Goal: Task Accomplishment & Management: Use online tool/utility

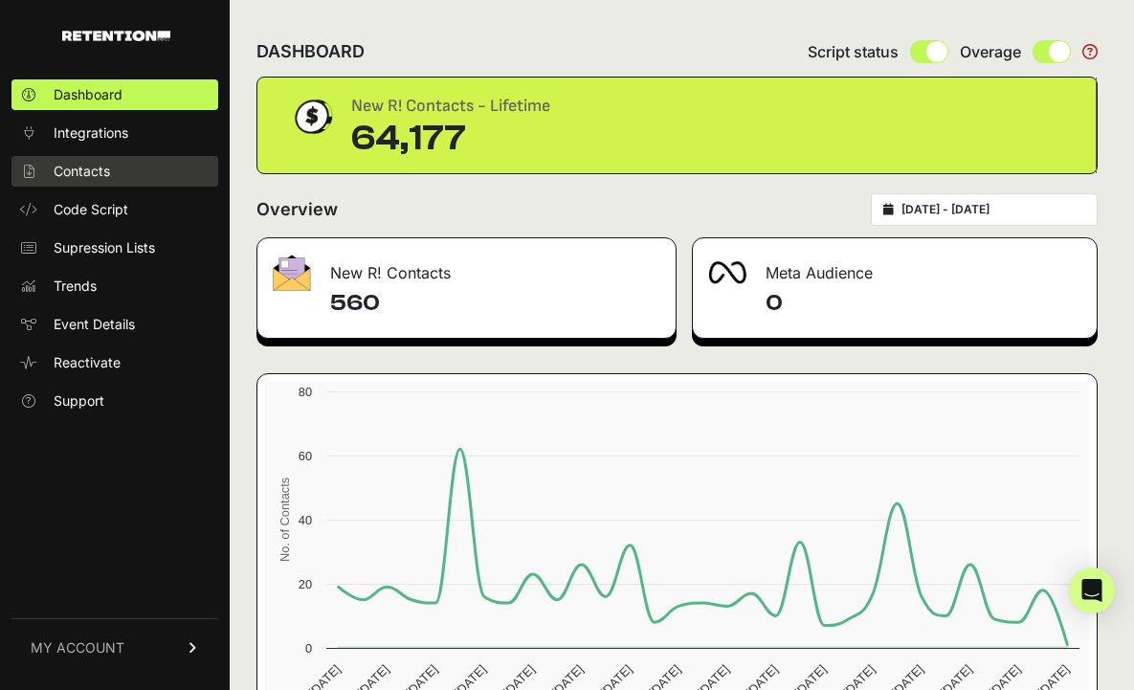
click at [103, 170] on span "Contacts" at bounding box center [82, 171] width 56 height 19
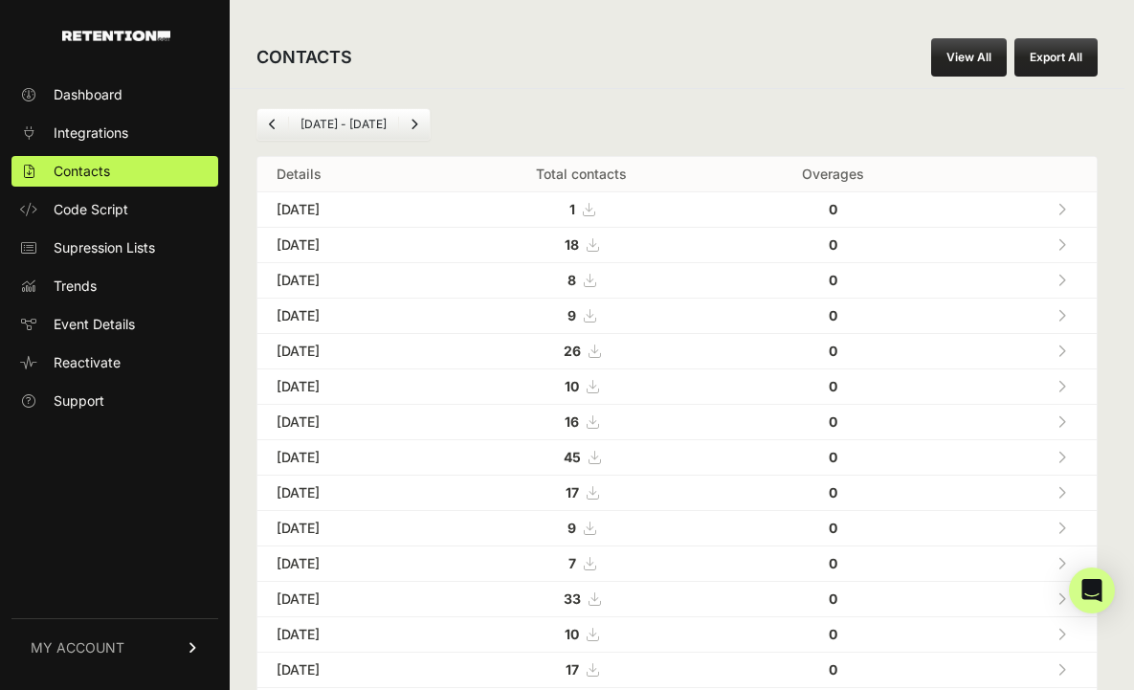
click at [978, 51] on link "View All" at bounding box center [969, 57] width 76 height 38
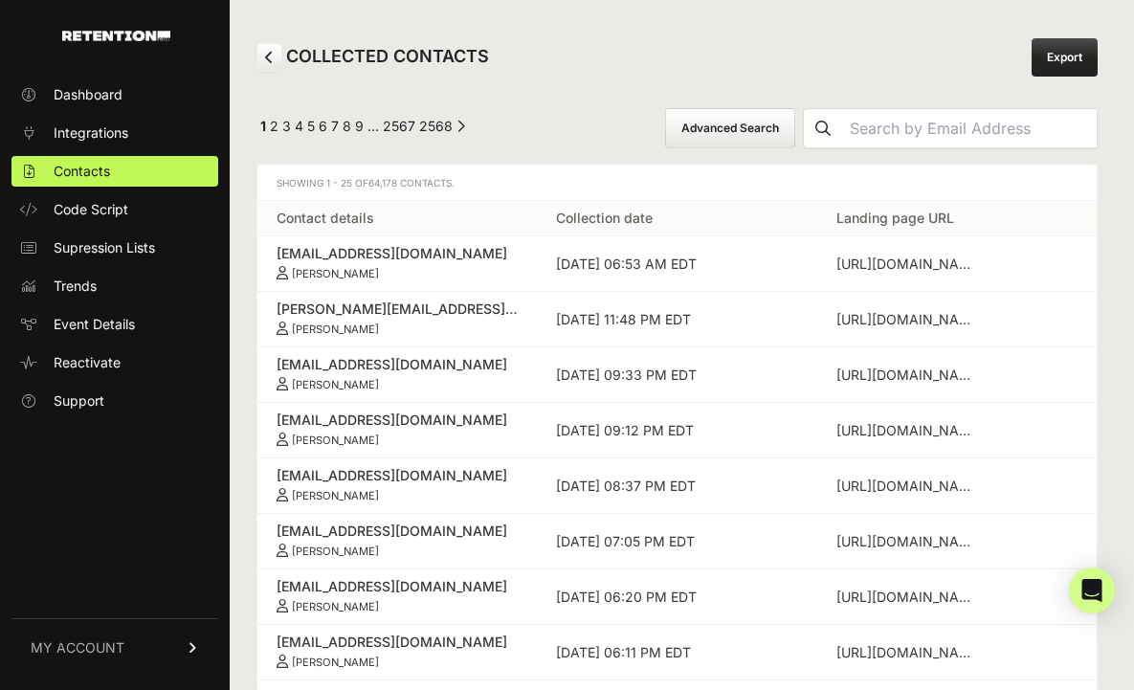
click at [795, 133] on button "Advanced Search" at bounding box center [730, 128] width 130 height 40
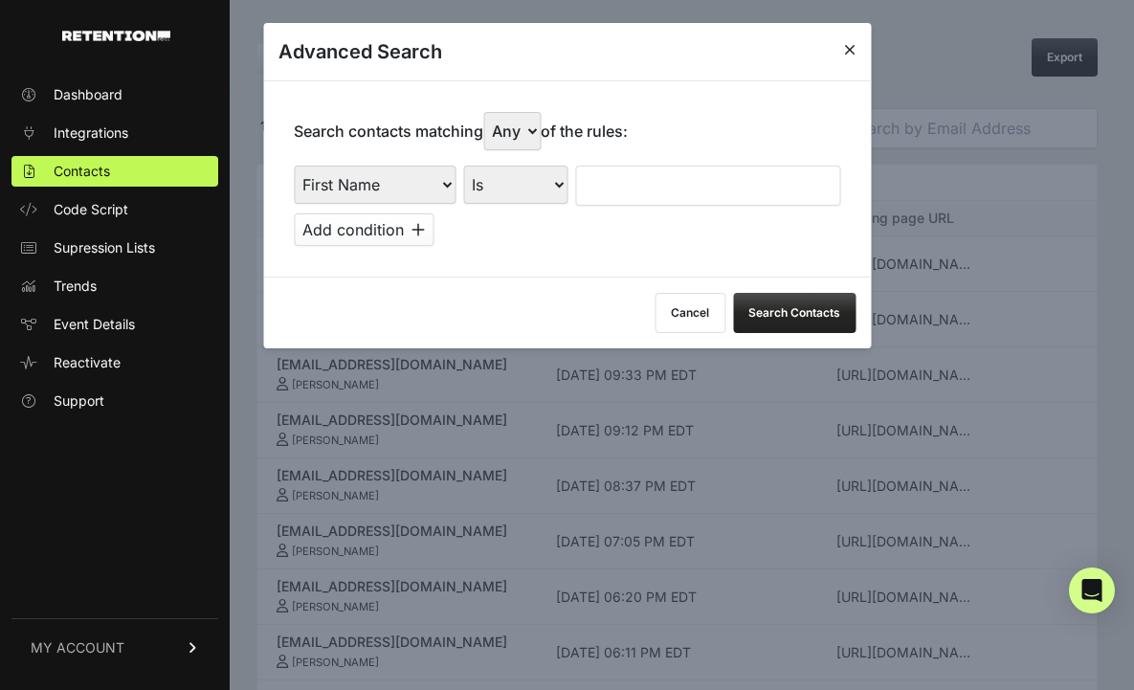
click at [439, 186] on select "First Name Last Name State City Email Email Domain Landing Domain Landing Page …" at bounding box center [375, 185] width 162 height 38
select select "file_date"
click at [294, 166] on select "First Name Last Name State City Email Email Domain Landing Domain Landing Page …" at bounding box center [375, 185] width 162 height 38
click at [540, 185] on select "Is on Is between" at bounding box center [516, 185] width 106 height 38
select select "is_between"
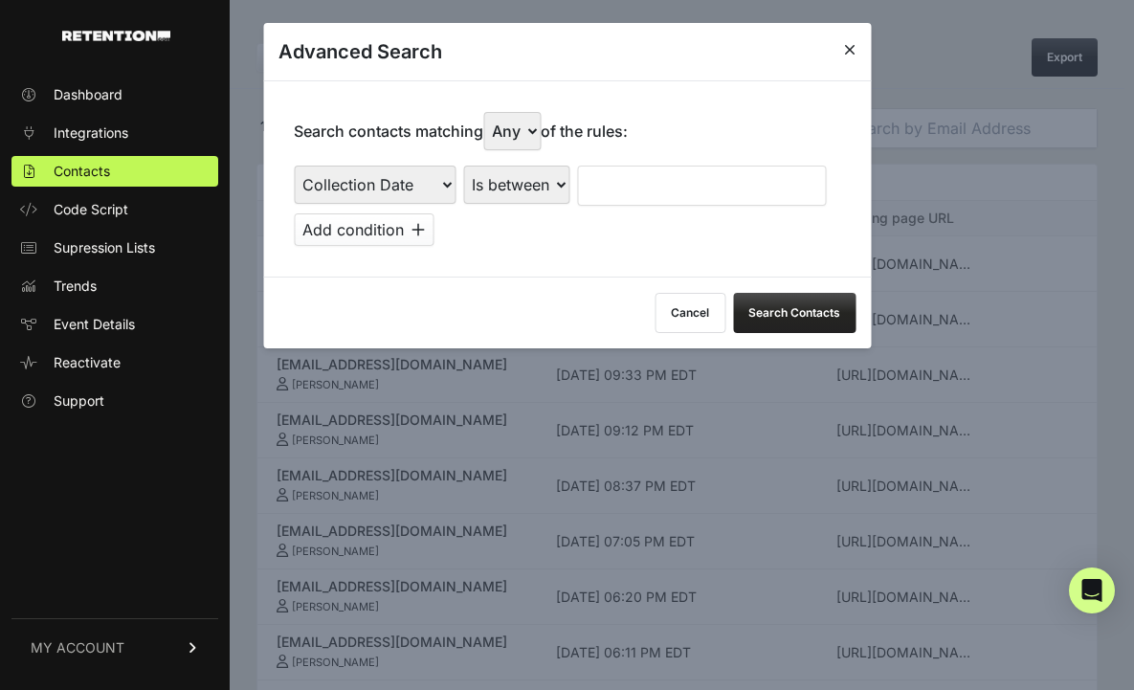
click at [463, 166] on select "Is on Is between" at bounding box center [516, 185] width 106 height 38
click at [605, 182] on input "text" at bounding box center [627, 186] width 101 height 40
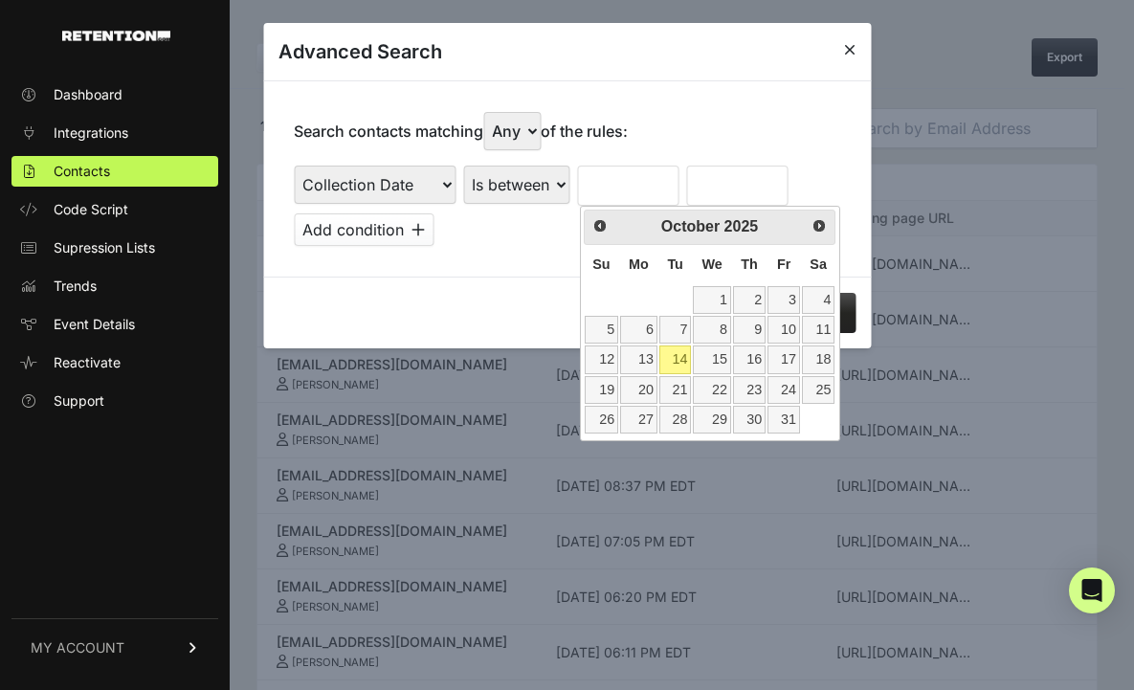
click at [585, 280] on th "Su" at bounding box center [601, 265] width 35 height 40
click at [680, 327] on link "7" at bounding box center [676, 330] width 33 height 28
type input "10/07/2025"
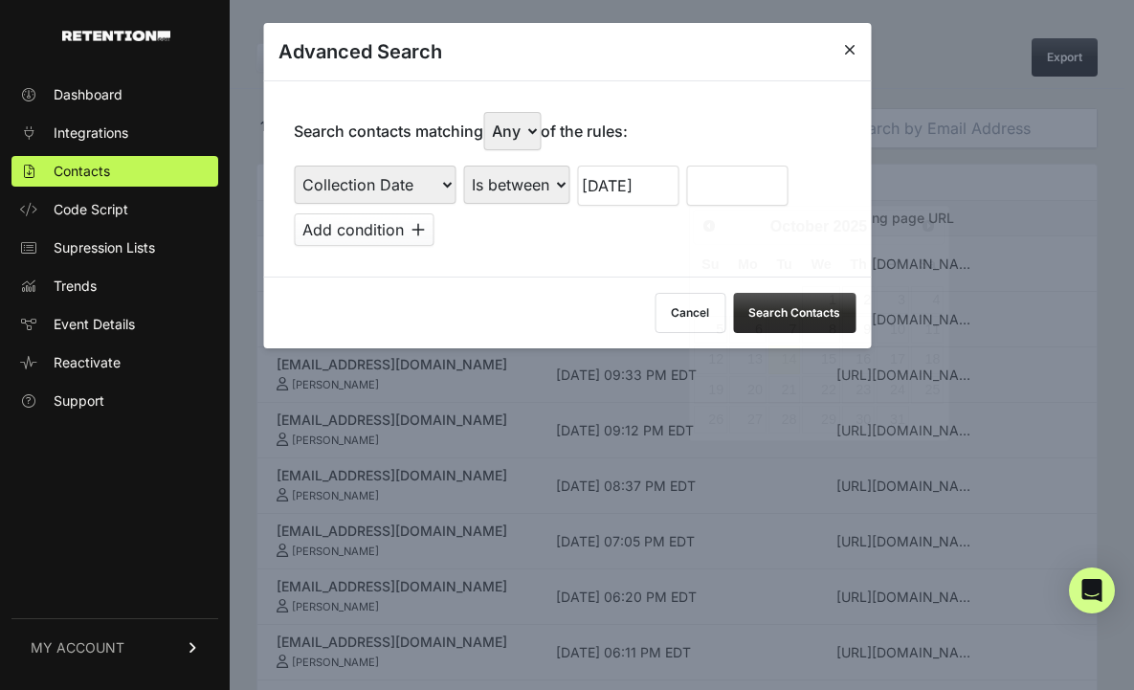
click at [728, 180] on input "text" at bounding box center [736, 186] width 101 height 40
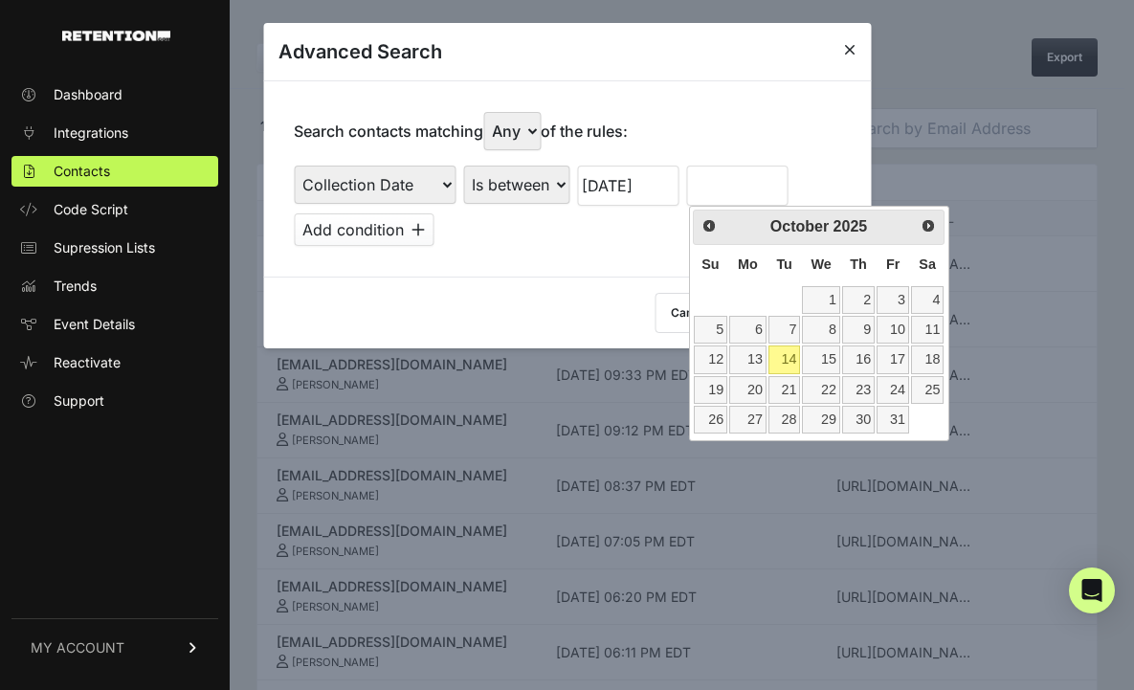
click at [699, 277] on th "Su" at bounding box center [710, 265] width 35 height 40
click at [787, 360] on link "14" at bounding box center [785, 360] width 33 height 28
type input "10/14/2025"
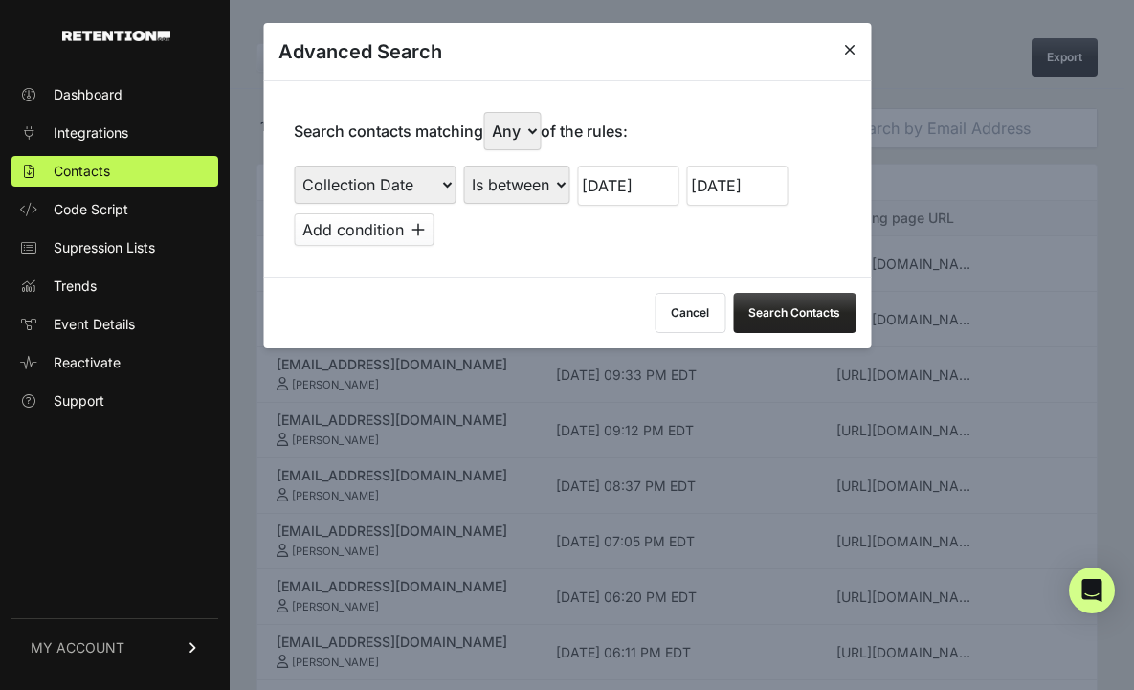
click at [790, 315] on button "Search Contacts" at bounding box center [794, 313] width 123 height 40
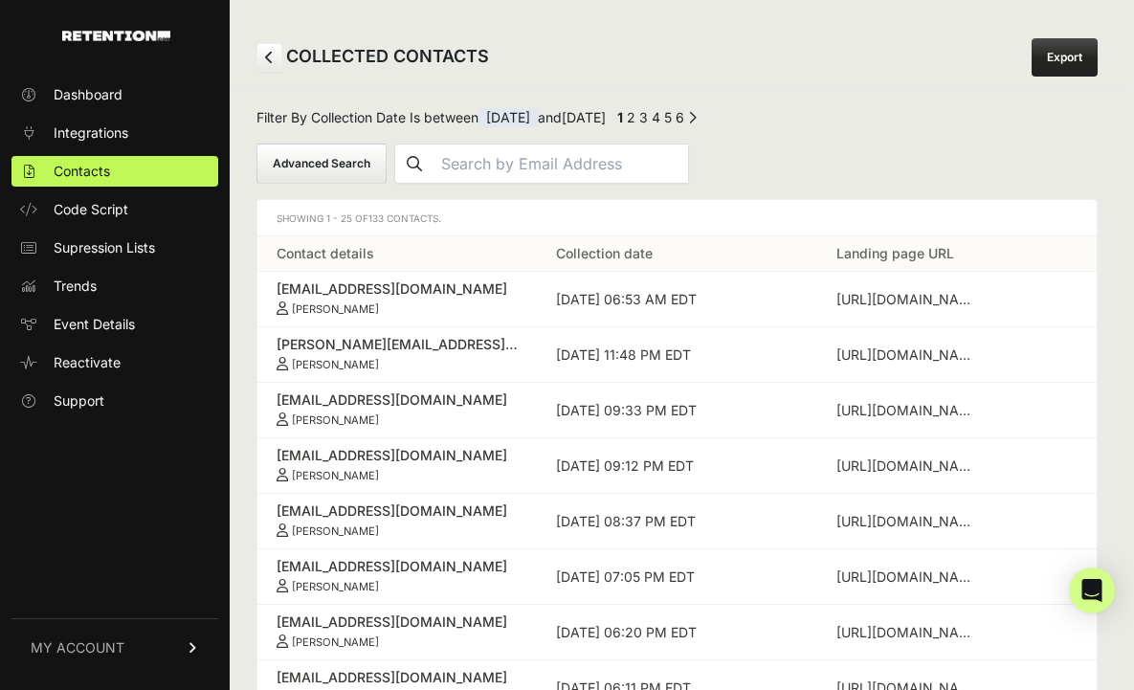
click at [1076, 61] on link "Export" at bounding box center [1065, 57] width 66 height 38
